Goal: Transaction & Acquisition: Purchase product/service

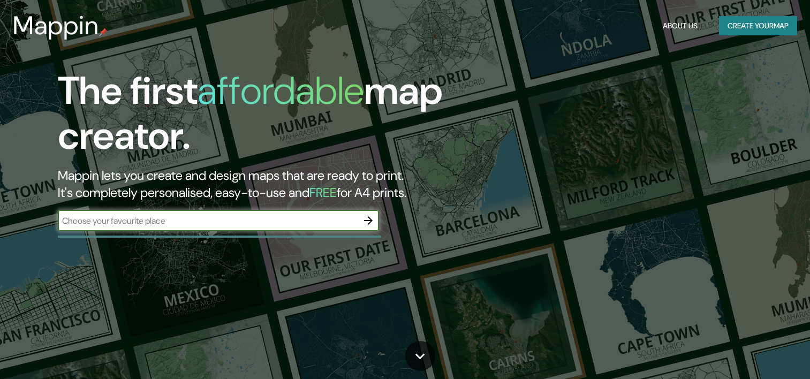
click at [214, 223] on input "text" at bounding box center [208, 221] width 300 height 12
type input "calidonia [GEOGRAPHIC_DATA]"
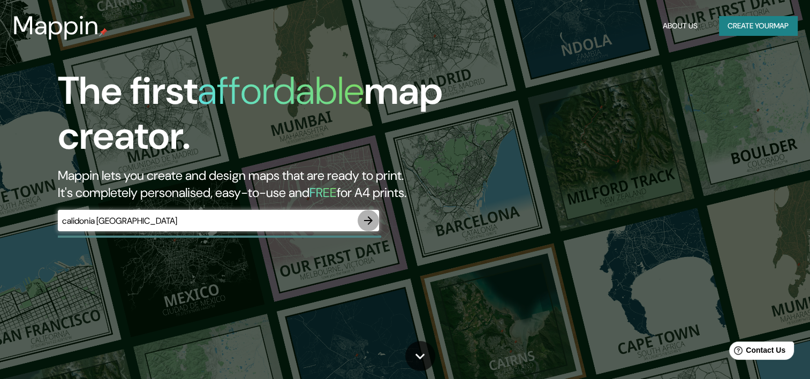
click at [375, 223] on button "button" at bounding box center [368, 220] width 21 height 21
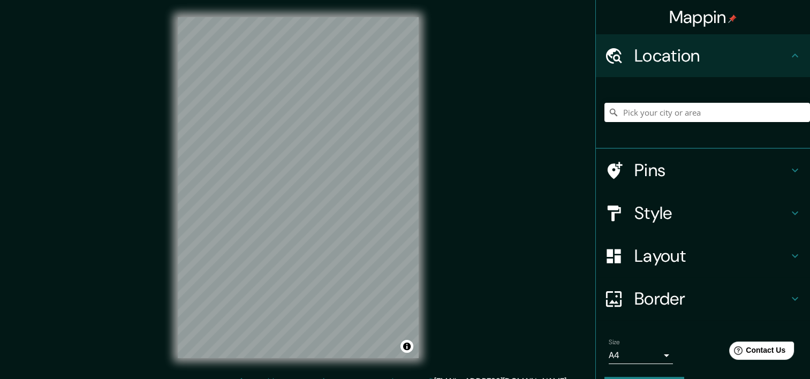
click at [768, 49] on h4 "Location" at bounding box center [711, 55] width 154 height 21
click at [671, 111] on input "Pick your city or area" at bounding box center [707, 112] width 206 height 19
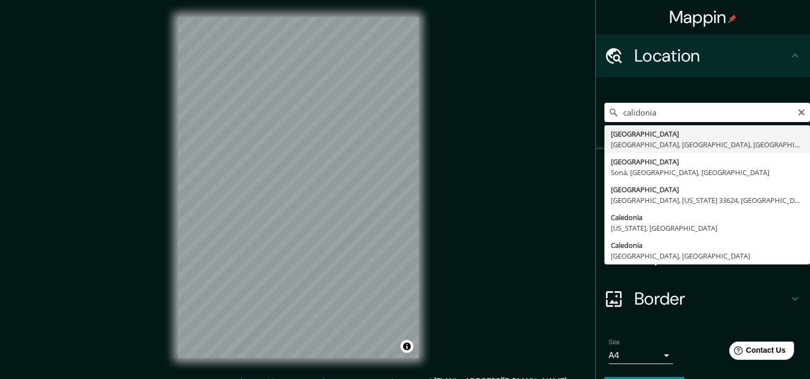
type input "[GEOGRAPHIC_DATA], [GEOGRAPHIC_DATA], [GEOGRAPHIC_DATA], [GEOGRAPHIC_DATA]"
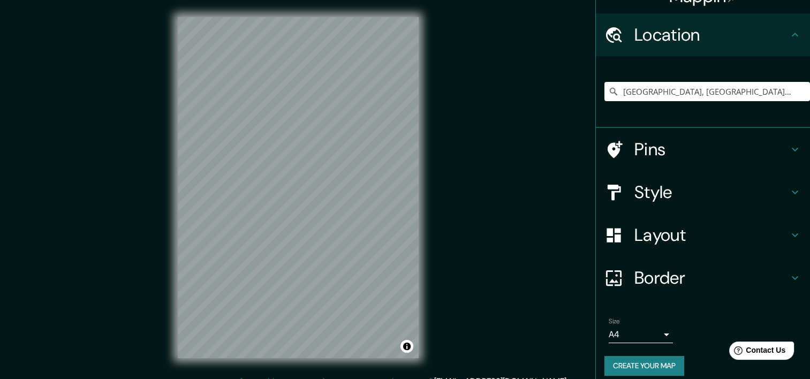
scroll to position [30, 0]
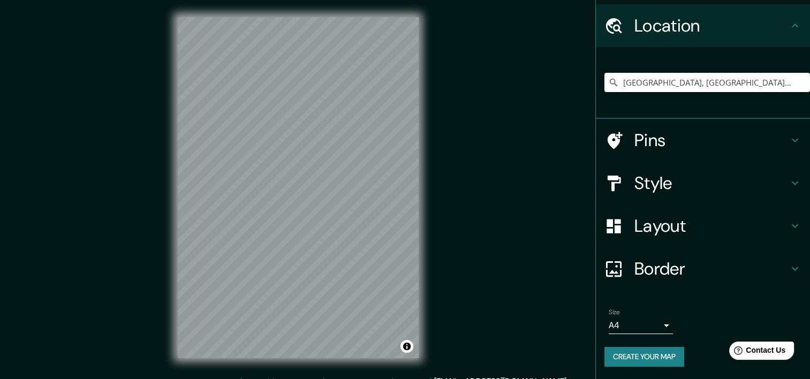
click at [705, 193] on h4 "Style" at bounding box center [711, 182] width 154 height 21
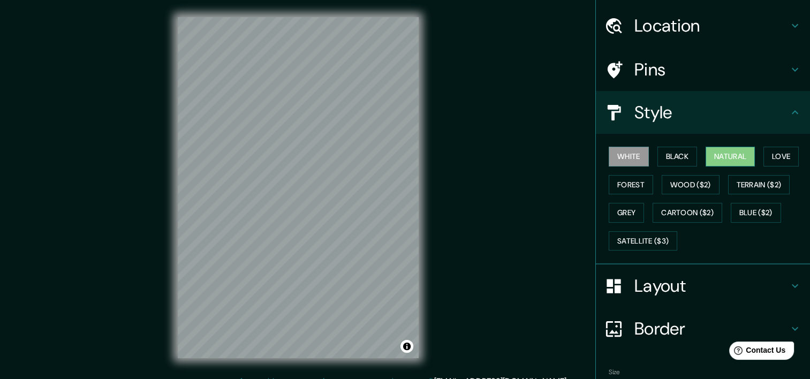
click at [728, 163] on button "Natural" at bounding box center [729, 157] width 49 height 20
click at [763, 161] on button "Love" at bounding box center [780, 157] width 35 height 20
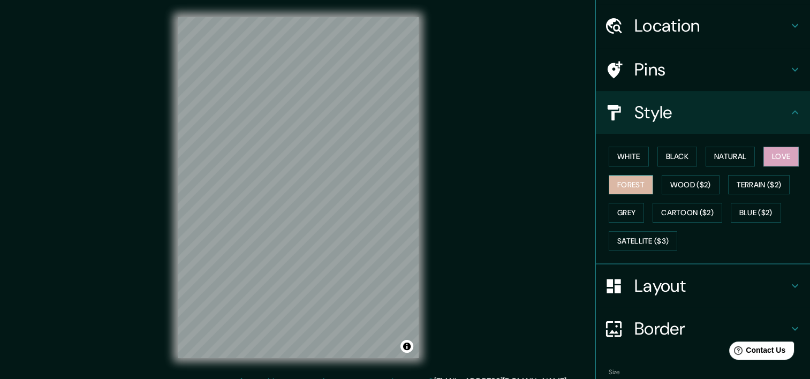
click at [633, 186] on button "Forest" at bounding box center [631, 185] width 44 height 20
click at [609, 212] on button "Grey" at bounding box center [626, 213] width 35 height 20
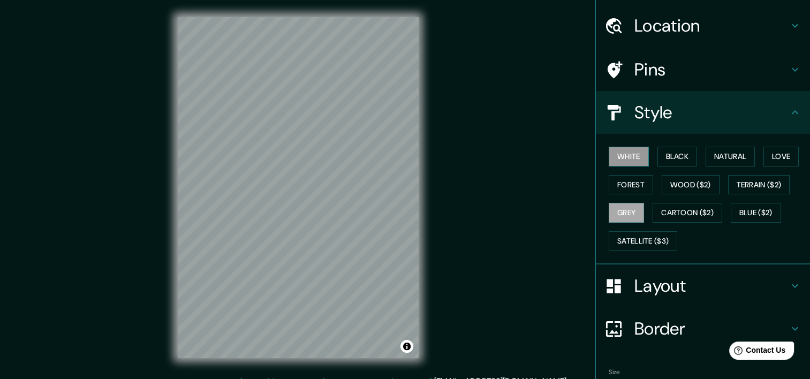
click at [623, 156] on button "White" at bounding box center [629, 157] width 40 height 20
click at [657, 153] on button "Black" at bounding box center [677, 157] width 40 height 20
click at [633, 208] on button "Grey" at bounding box center [626, 213] width 35 height 20
click at [625, 180] on button "Forest" at bounding box center [631, 185] width 44 height 20
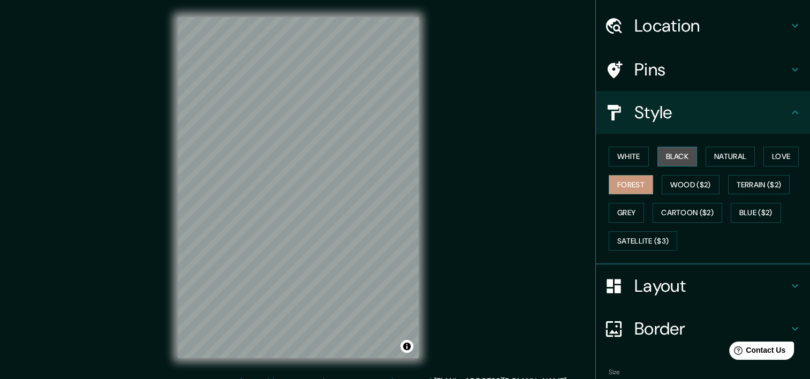
click at [681, 151] on button "Black" at bounding box center [677, 157] width 40 height 20
click at [716, 153] on button "Natural" at bounding box center [729, 157] width 49 height 20
